Goal: Navigation & Orientation: Find specific page/section

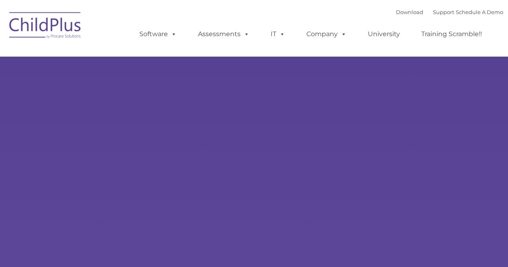
select select "MEDIUM"
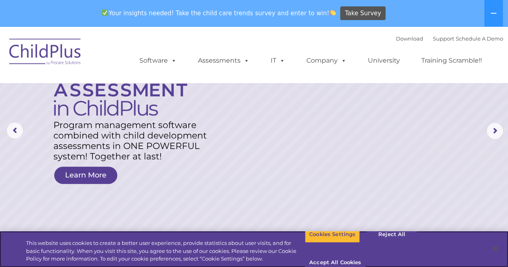
scroll to position [62, 0]
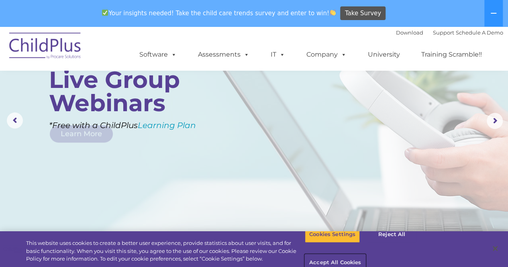
click at [365, 254] on button "Accept All Cookies" at bounding box center [335, 262] width 61 height 17
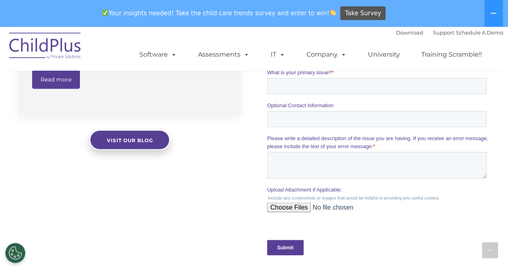
scroll to position [700, 0]
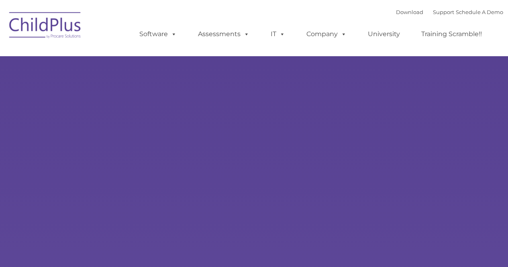
type input ""
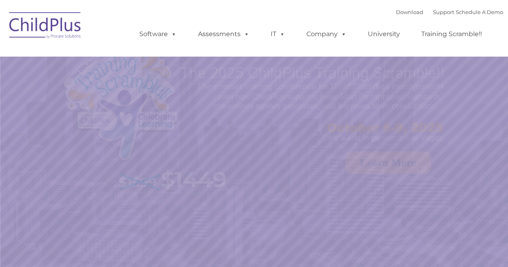
select select "MEDIUM"
